Goal: Information Seeking & Learning: Learn about a topic

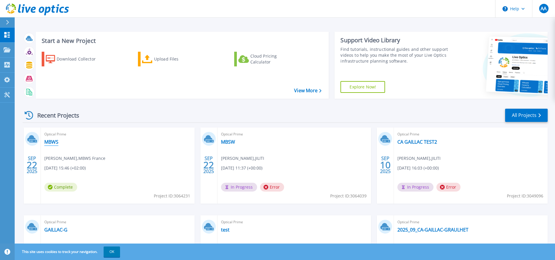
click at [52, 142] on link "MBWS" at bounding box center [51, 142] width 14 height 6
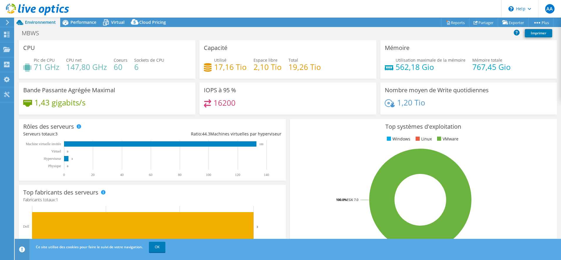
click at [216, 87] on h3 "IOPS à 95 %" at bounding box center [220, 90] width 32 height 6
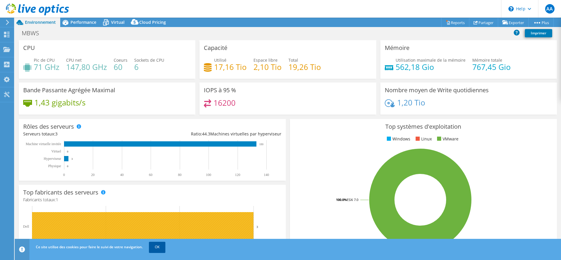
click at [158, 248] on link "OK" at bounding box center [157, 247] width 16 height 11
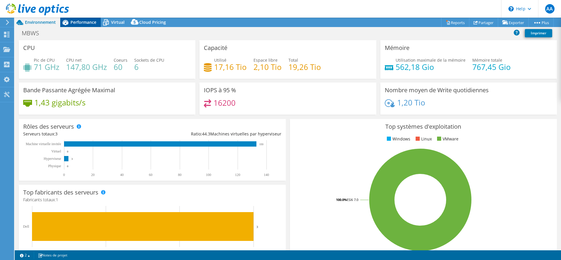
click at [87, 23] on span "Performance" at bounding box center [83, 22] width 26 height 6
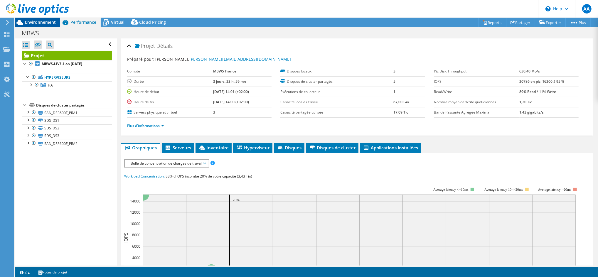
click at [42, 21] on span "Environnement" at bounding box center [40, 22] width 31 height 6
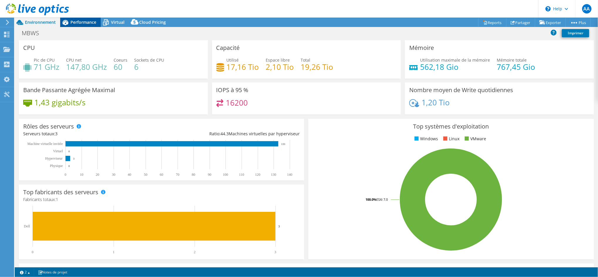
click at [83, 23] on span "Performance" at bounding box center [83, 22] width 26 height 6
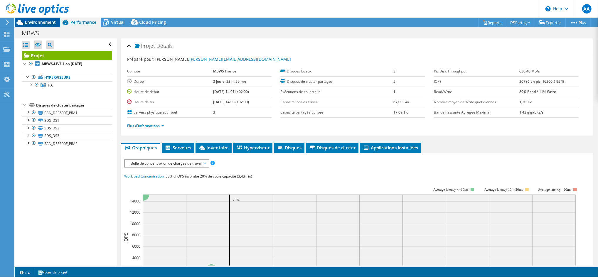
click at [45, 22] on span "Environnement" at bounding box center [40, 22] width 31 height 6
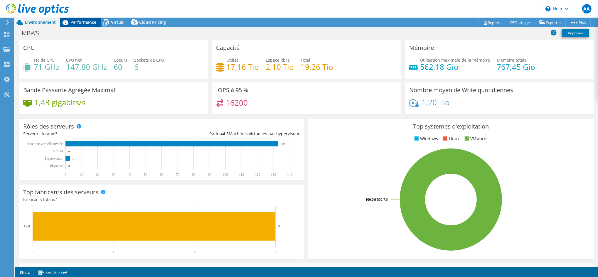
click at [71, 23] on span "Performance" at bounding box center [83, 22] width 26 height 6
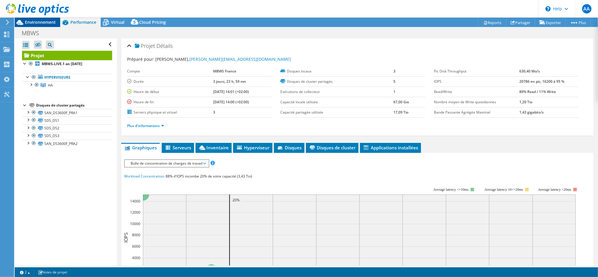
click at [43, 22] on span "Environnement" at bounding box center [40, 22] width 31 height 6
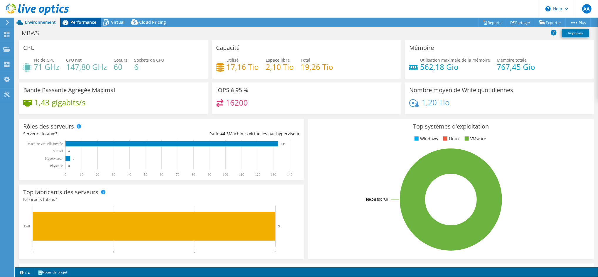
click at [82, 19] on div "Performance" at bounding box center [80, 22] width 41 height 9
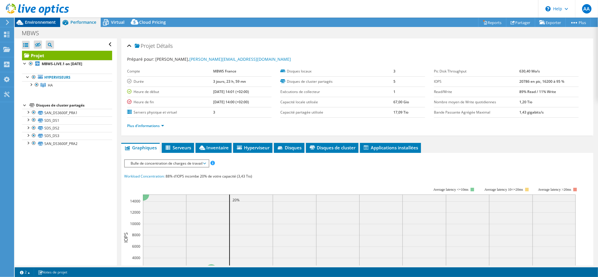
click at [41, 21] on span "Environnement" at bounding box center [40, 22] width 31 height 6
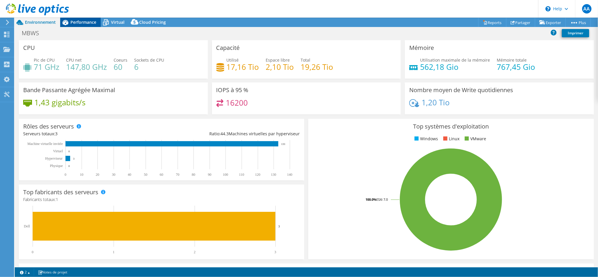
click at [73, 21] on span "Performance" at bounding box center [83, 22] width 26 height 6
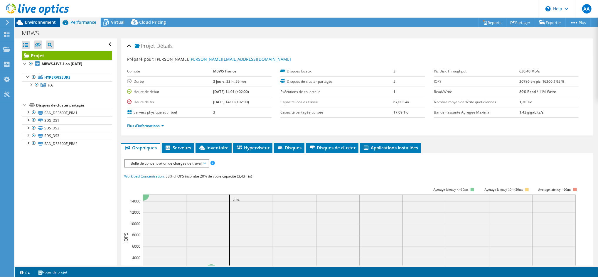
click at [43, 22] on span "Environnement" at bounding box center [40, 22] width 31 height 6
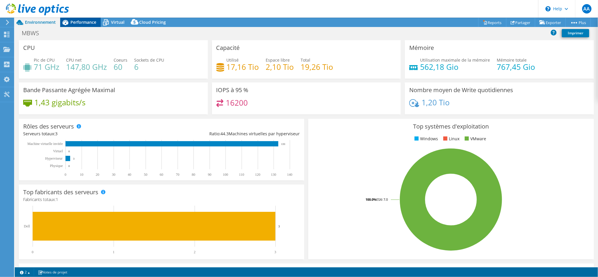
click at [82, 22] on span "Performance" at bounding box center [83, 22] width 26 height 6
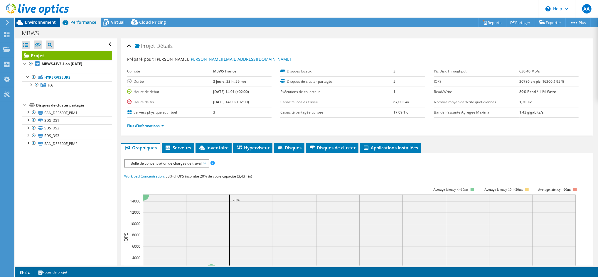
click at [44, 22] on span "Environnement" at bounding box center [40, 22] width 31 height 6
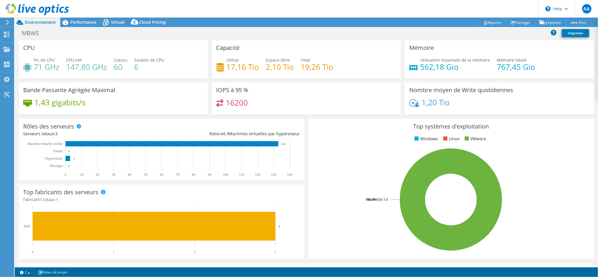
click at [7, 22] on icon at bounding box center [7, 22] width 4 height 5
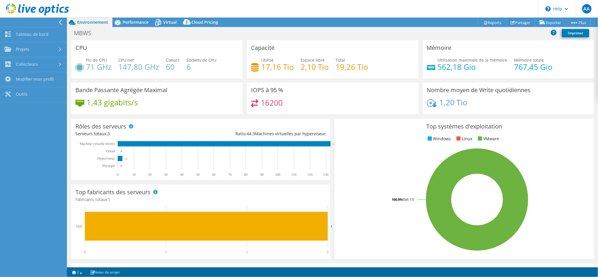
click at [59, 23] on icon at bounding box center [60, 22] width 4 height 5
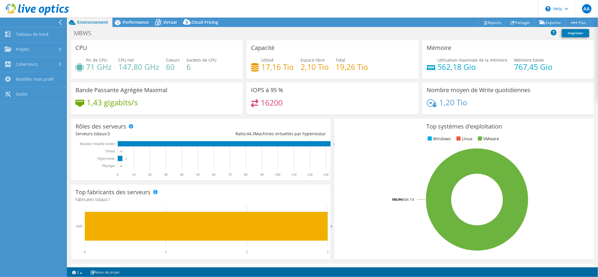
click at [59, 22] on use at bounding box center [60, 22] width 3 height 5
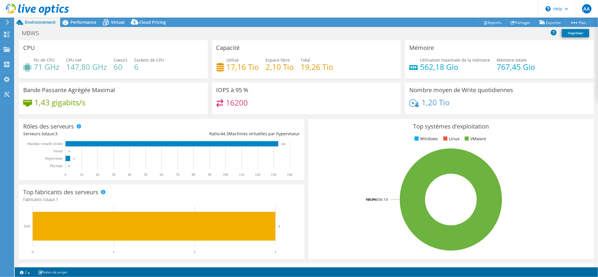
click at [9, 21] on icon at bounding box center [7, 22] width 4 height 5
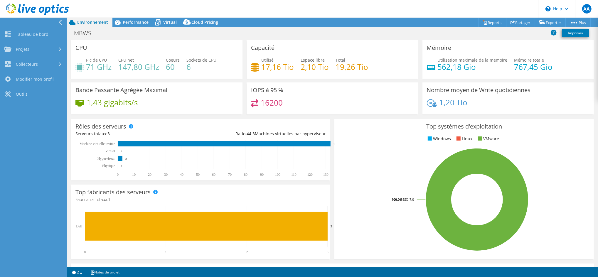
click at [266, 91] on h3 "IOPS à 95 %" at bounding box center [267, 90] width 32 height 6
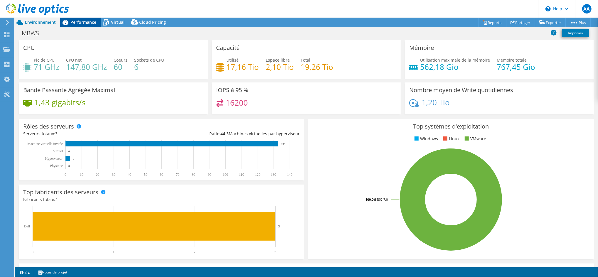
click at [78, 22] on span "Performance" at bounding box center [83, 22] width 26 height 6
